Goal: Task Accomplishment & Management: Use online tool/utility

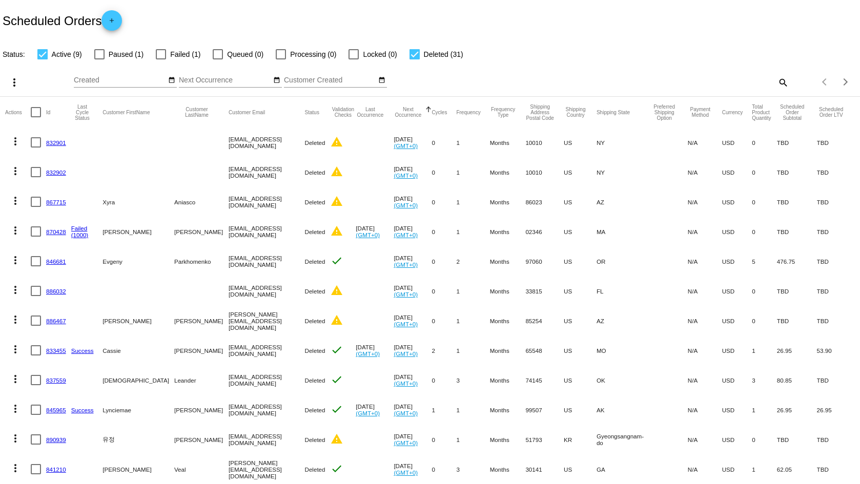
click at [777, 84] on mat-icon "search" at bounding box center [783, 82] width 12 height 16
click at [716, 78] on input "Search" at bounding box center [681, 80] width 214 height 8
paste input "[EMAIL_ADDRESS][DOMAIN_NAME]"
type input "[EMAIL_ADDRESS][DOMAIN_NAME]"
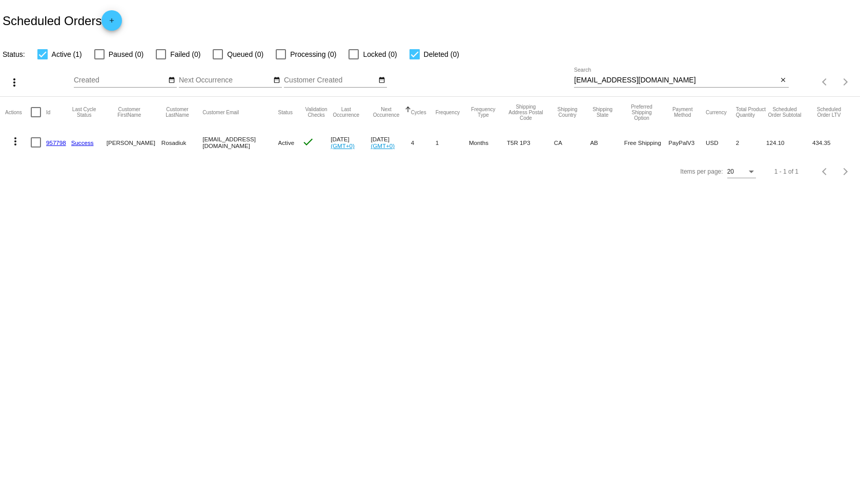
click at [52, 140] on link "957798" at bounding box center [56, 142] width 20 height 7
click at [16, 141] on mat-icon "more_vert" at bounding box center [15, 141] width 12 height 12
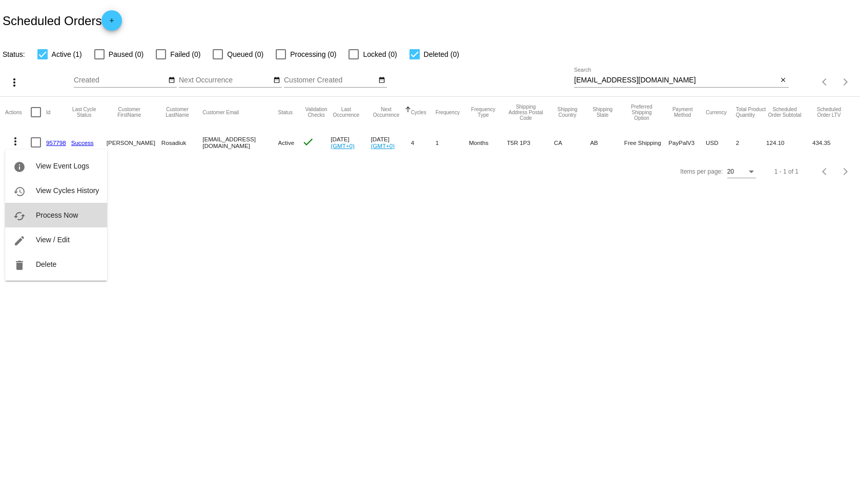
click at [65, 216] on span "Process Now" at bounding box center [57, 215] width 42 height 8
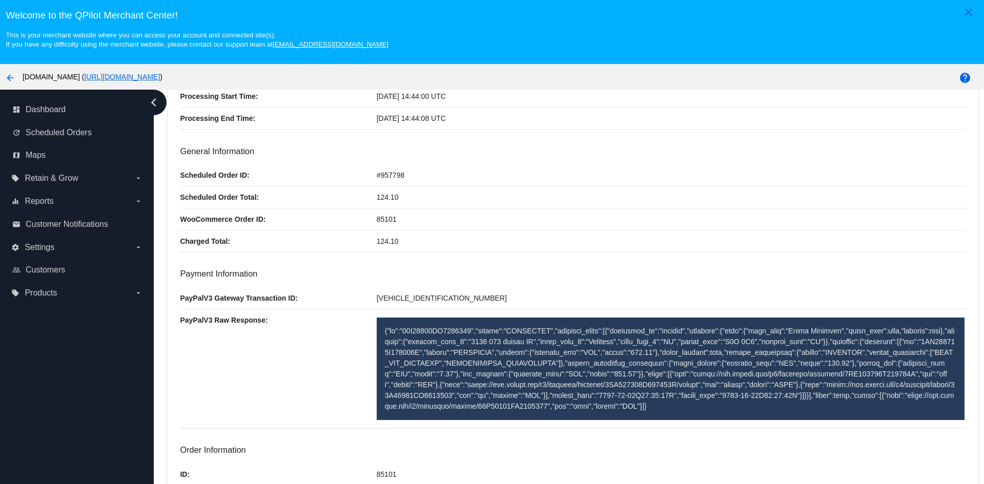
scroll to position [103, 0]
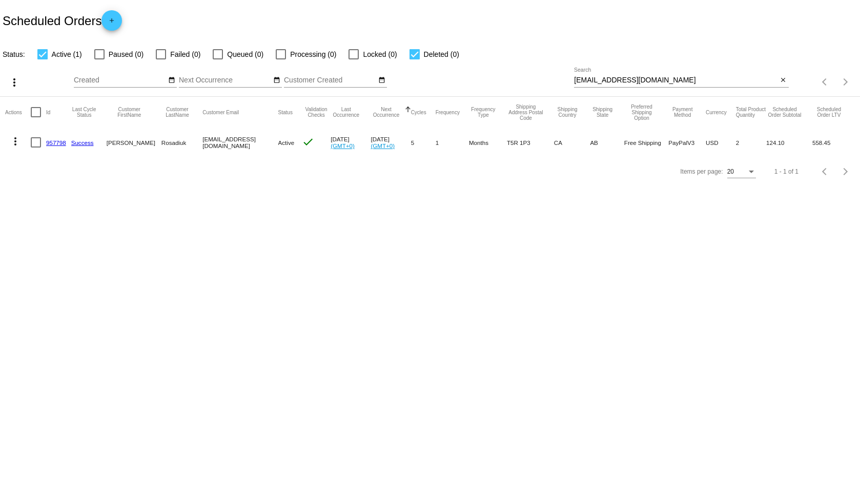
click at [705, 84] on input "[EMAIL_ADDRESS][DOMAIN_NAME]" at bounding box center [676, 80] width 204 height 8
paste input "msheatherleel"
type input "[EMAIL_ADDRESS][DOMAIN_NAME]"
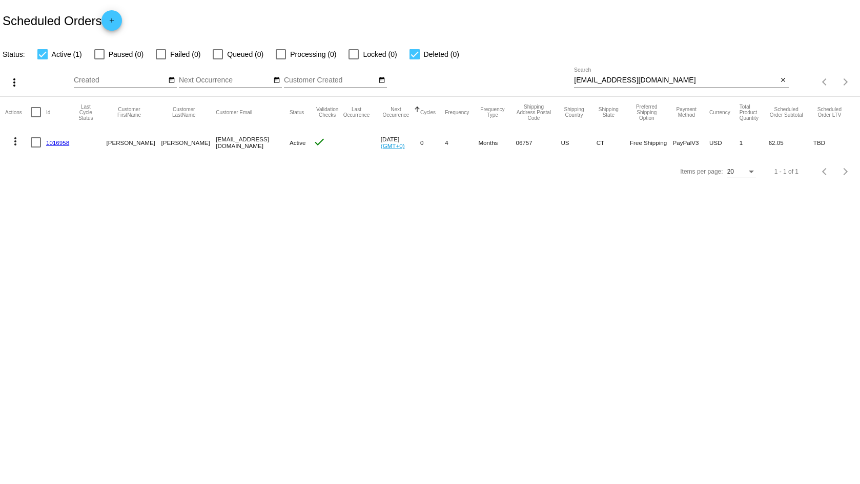
click at [516, 321] on body "Scheduled Orders add Status: Active (1) Paused (0) Failed (0) Queued (0) Proces…" at bounding box center [430, 242] width 860 height 484
